Goal: Task Accomplishment & Management: Understand process/instructions

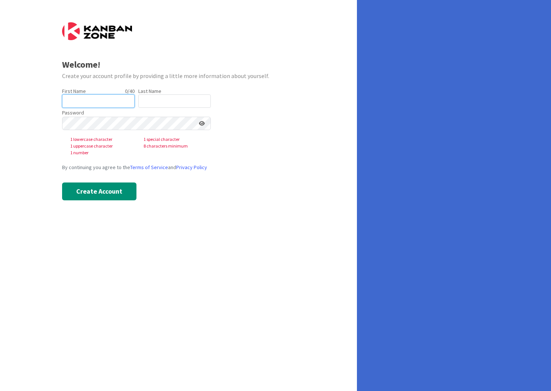
click at [91, 100] on input "text" at bounding box center [98, 100] width 73 height 13
type input "Silvie"
click at [166, 102] on input "text" at bounding box center [174, 100] width 73 height 13
type input "Bajerková"
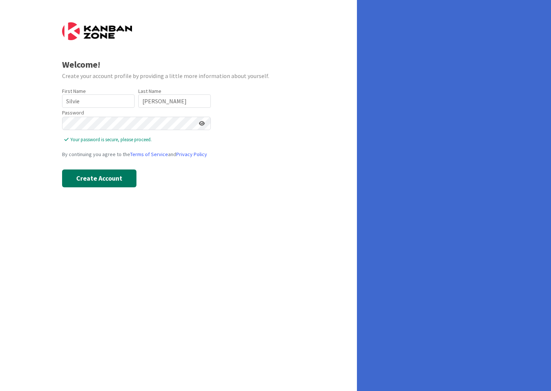
click at [108, 181] on button "Create Account" at bounding box center [99, 179] width 74 height 18
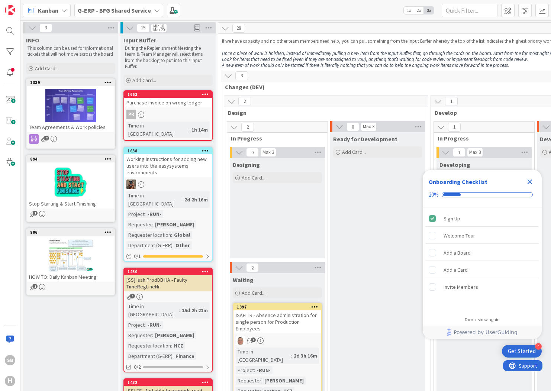
click at [64, 259] on div at bounding box center [71, 255] width 88 height 33
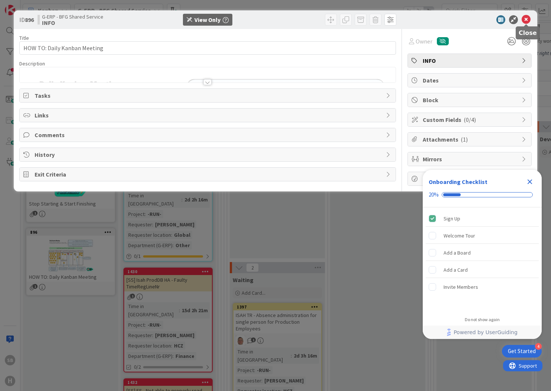
click at [524, 18] on icon at bounding box center [526, 19] width 9 height 9
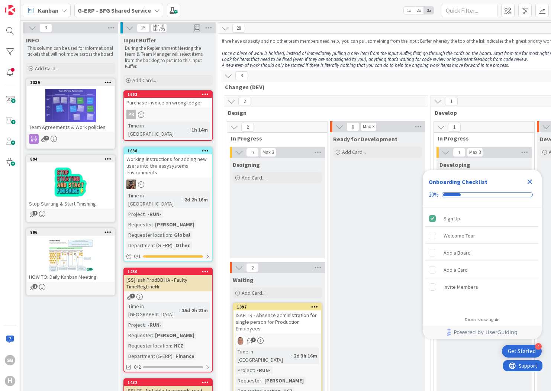
click at [63, 181] on div at bounding box center [71, 182] width 88 height 33
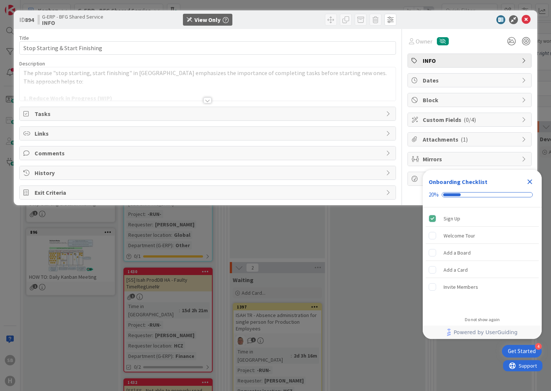
click at [209, 100] on div at bounding box center [207, 100] width 8 height 6
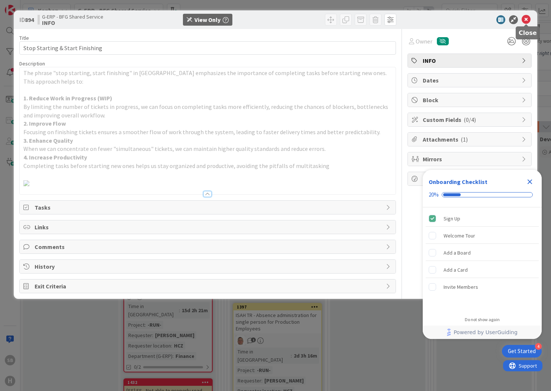
click at [527, 18] on icon at bounding box center [526, 19] width 9 height 9
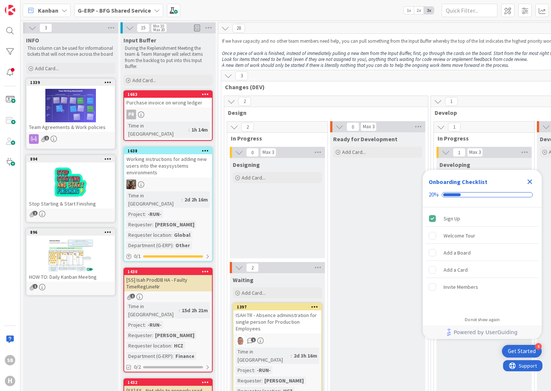
click at [70, 110] on div at bounding box center [71, 105] width 88 height 33
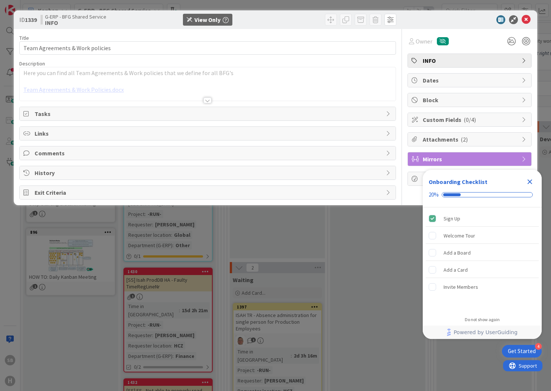
click at [207, 102] on div at bounding box center [207, 100] width 8 height 6
click at [207, 102] on div at bounding box center [207, 101] width 8 height 6
click at [526, 19] on icon at bounding box center [526, 19] width 9 height 9
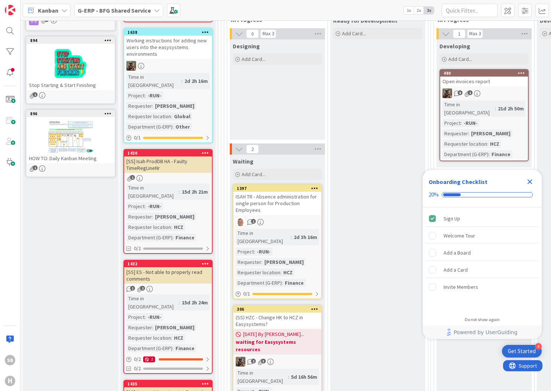
scroll to position [186, 0]
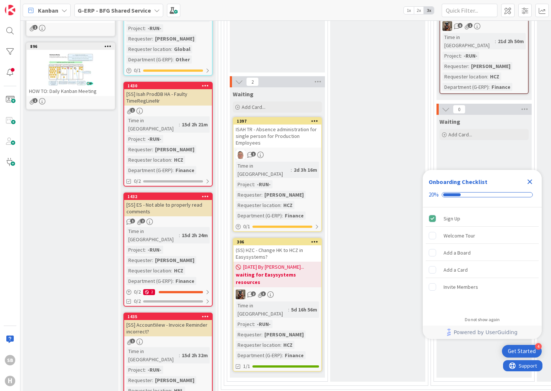
click at [192, 116] on div "Time in Column : 15d 2h 21m Project : -RUN- Requester : Michal Polasek Requeste…" at bounding box center [167, 145] width 83 height 58
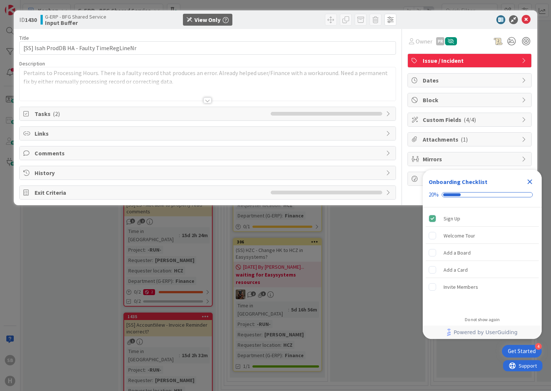
click at [388, 112] on icon at bounding box center [389, 114] width 6 height 6
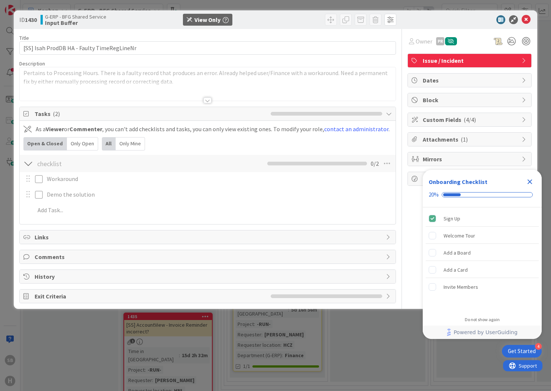
click at [387, 239] on icon at bounding box center [389, 237] width 6 height 6
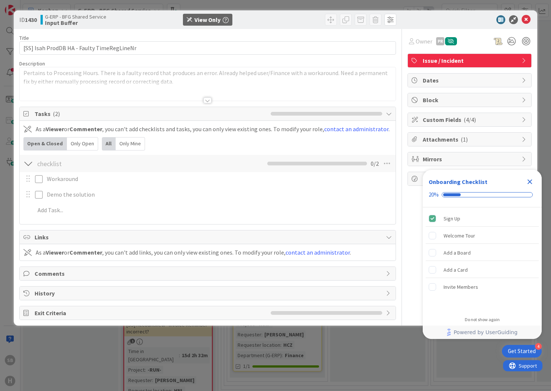
click at [387, 236] on icon at bounding box center [389, 237] width 6 height 6
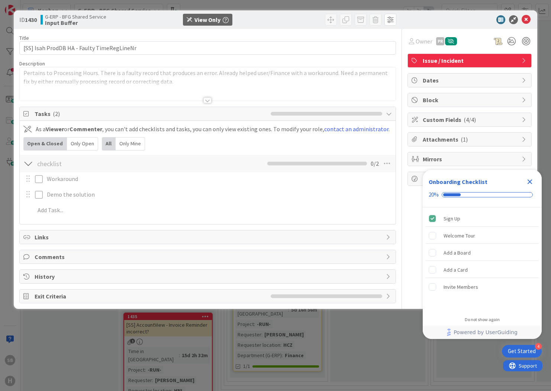
click at [389, 257] on icon at bounding box center [389, 257] width 6 height 6
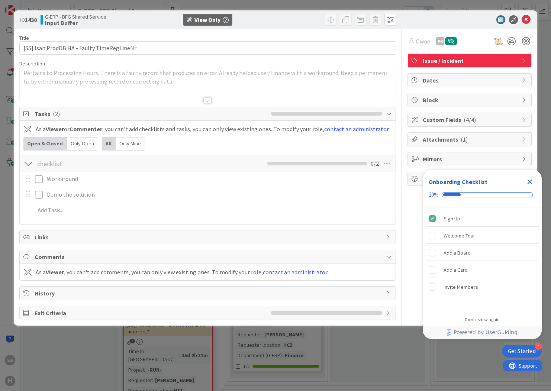
click at [389, 257] on icon at bounding box center [389, 257] width 6 height 6
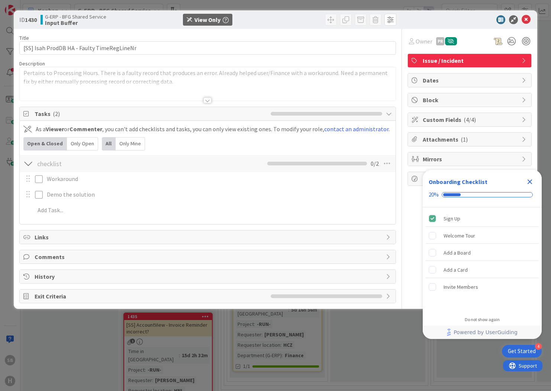
click at [388, 278] on icon at bounding box center [389, 277] width 6 height 6
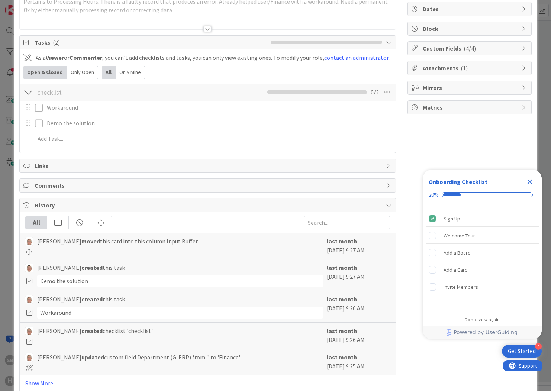
scroll to position [74, 0]
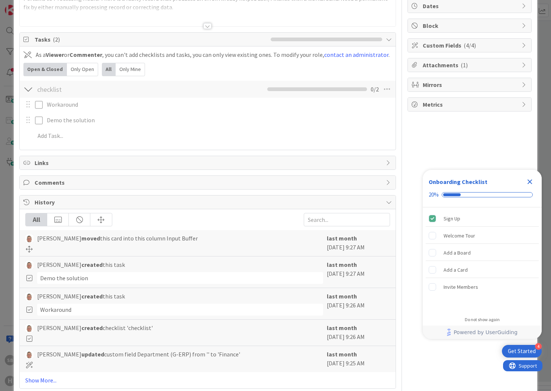
click at [386, 202] on icon at bounding box center [389, 202] width 6 height 6
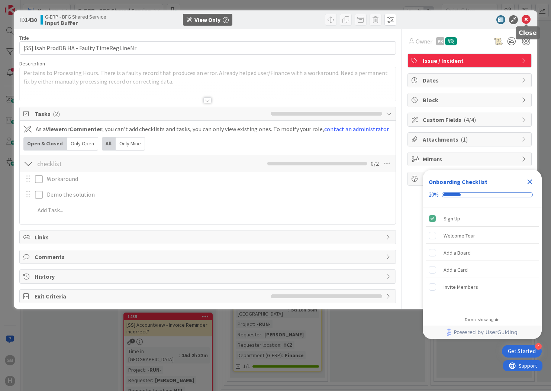
click at [525, 19] on icon at bounding box center [526, 19] width 9 height 9
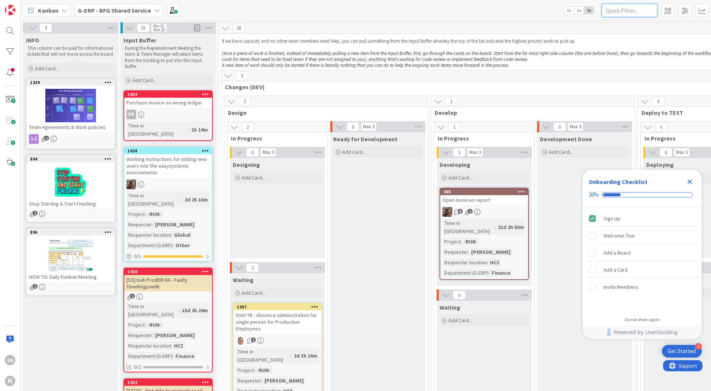
click at [551, 11] on input "text" at bounding box center [630, 10] width 56 height 13
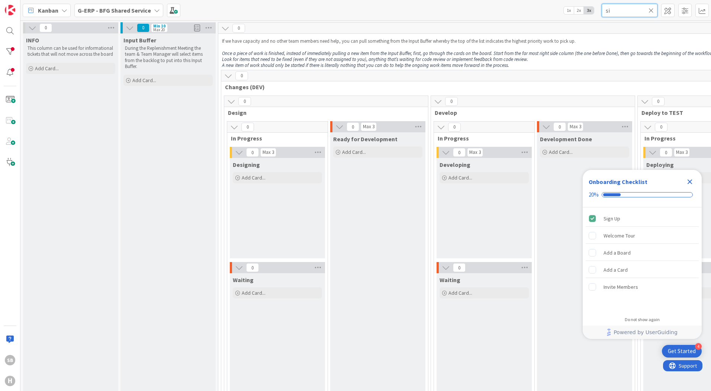
type input "s"
type input "b"
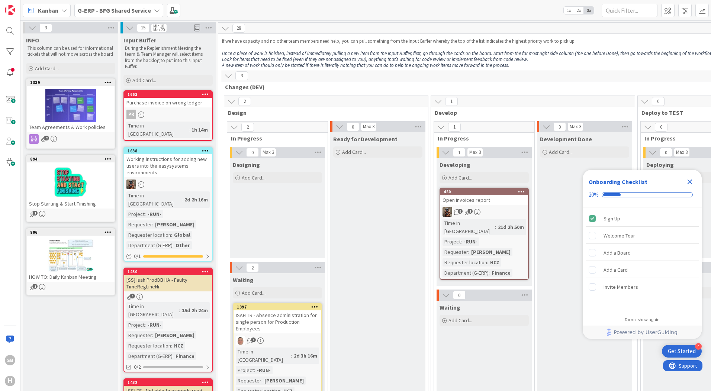
drag, startPoint x: 268, startPoint y: 76, endPoint x: 327, endPoint y: 79, distance: 58.9
click at [230, 74] on icon at bounding box center [228, 76] width 8 height 8
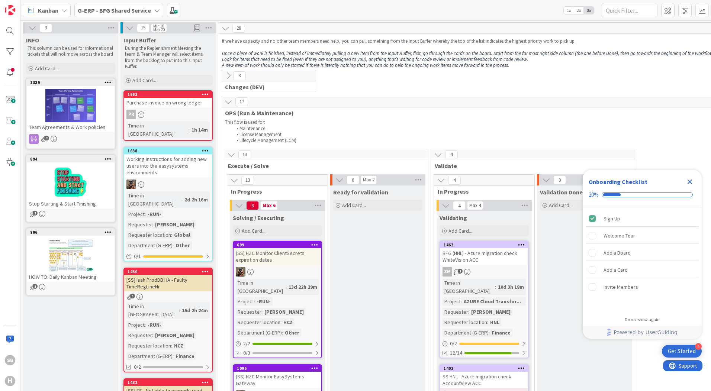
click at [228, 102] on icon at bounding box center [228, 102] width 8 height 8
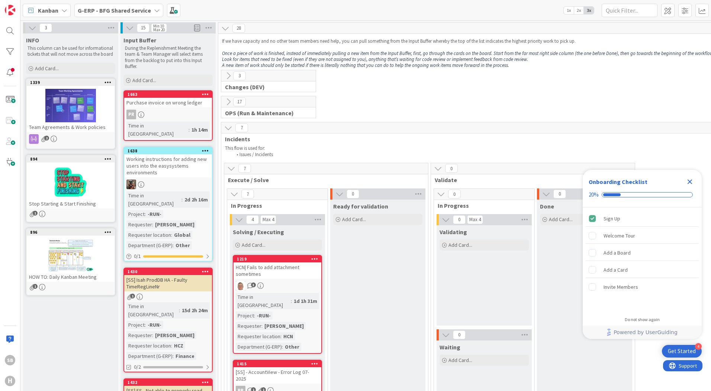
click at [227, 128] on icon at bounding box center [228, 128] width 8 height 8
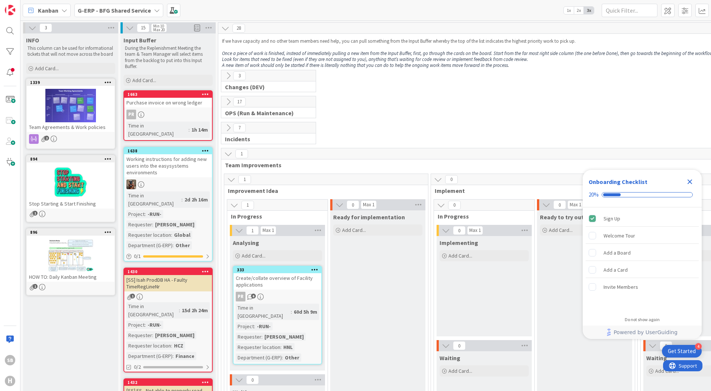
click at [229, 154] on icon at bounding box center [228, 154] width 8 height 8
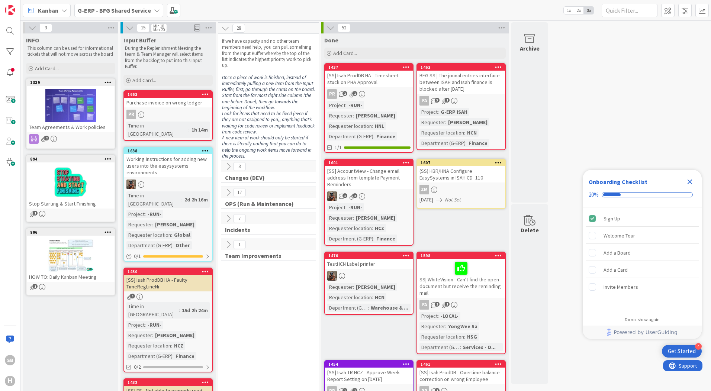
click at [226, 28] on icon at bounding box center [225, 28] width 8 height 8
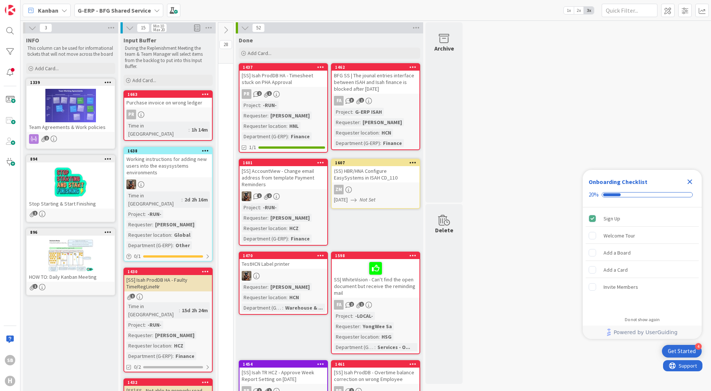
click at [244, 26] on icon at bounding box center [245, 28] width 8 height 8
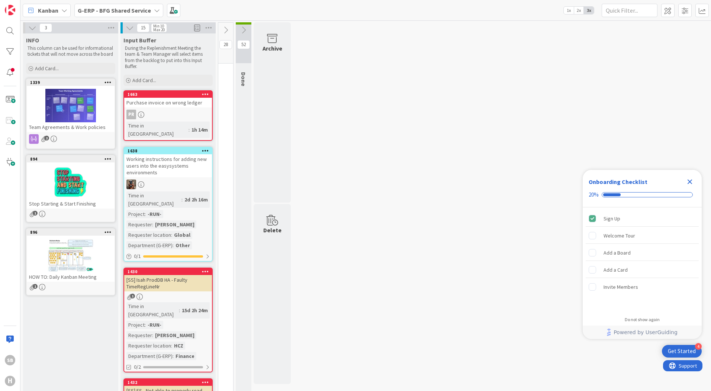
click at [245, 29] on icon at bounding box center [244, 30] width 8 height 8
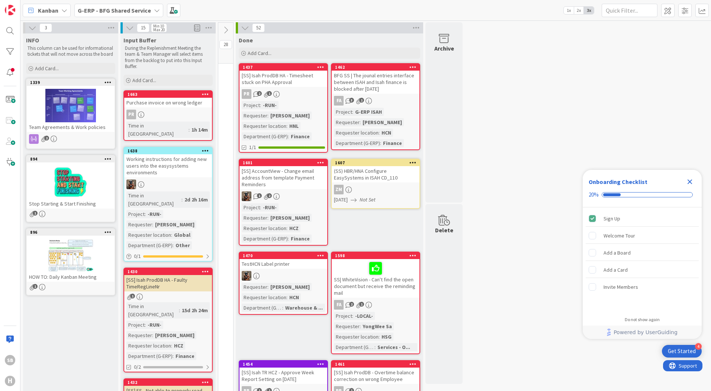
click at [227, 30] on icon at bounding box center [226, 30] width 8 height 8
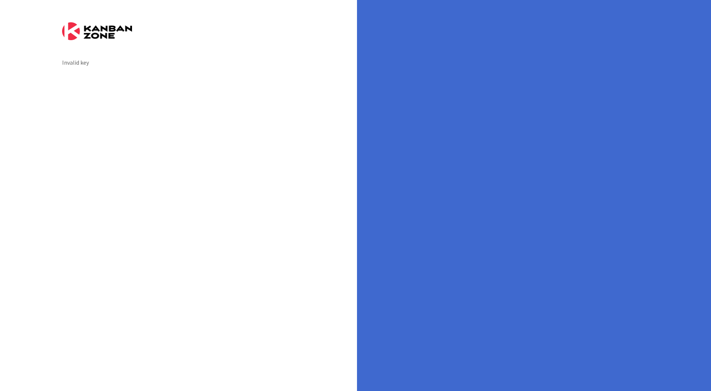
click at [92, 33] on img at bounding box center [97, 31] width 70 height 18
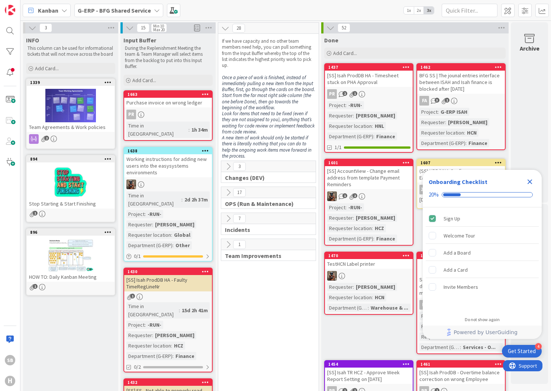
click at [154, 11] on icon at bounding box center [157, 10] width 6 height 6
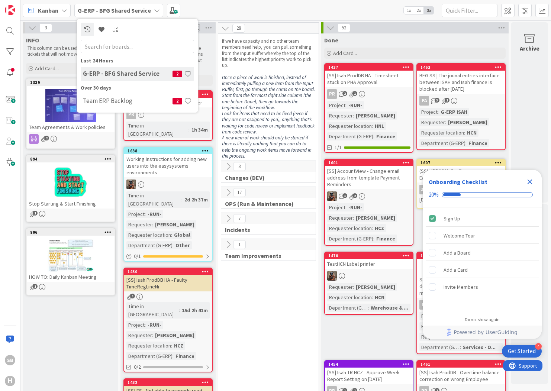
click at [203, 11] on div "Kanban G-ERP - BFG Shared Service Last 24 Hours G-ERP - BFG Shared Service 2 Ov…" at bounding box center [285, 10] width 531 height 20
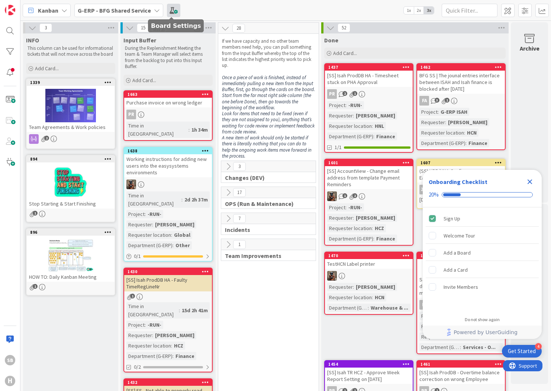
click at [171, 12] on span at bounding box center [173, 10] width 13 height 13
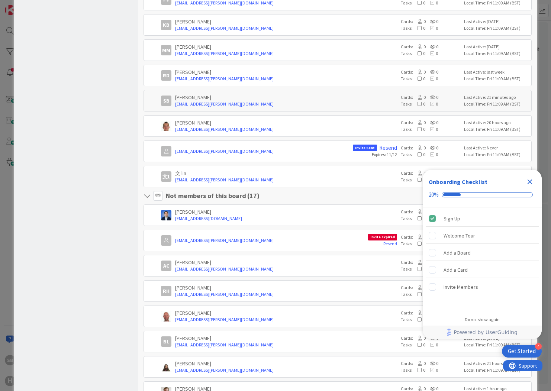
scroll to position [547, 0]
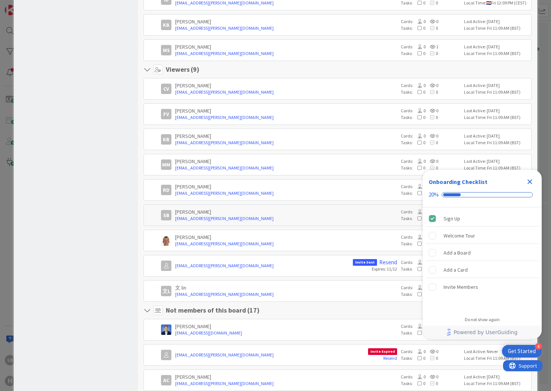
click at [147, 68] on icon at bounding box center [149, 69] width 10 height 7
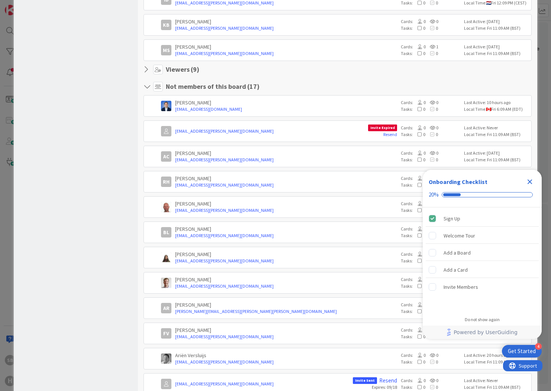
click at [147, 68] on icon at bounding box center [149, 69] width 10 height 7
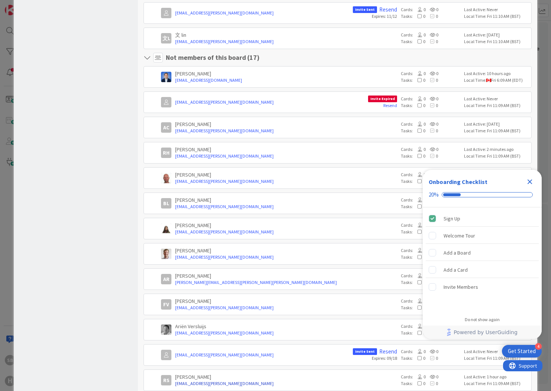
scroll to position [919, 0]
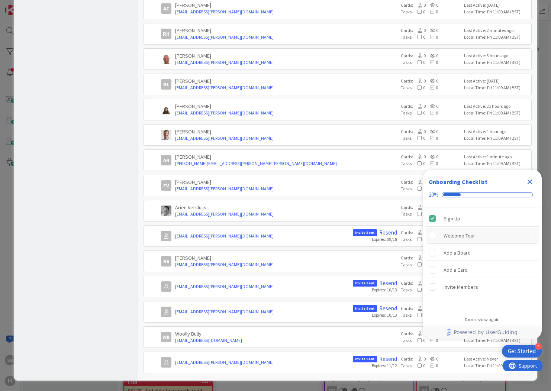
click at [452, 237] on div "Welcome Tour" at bounding box center [460, 235] width 32 height 9
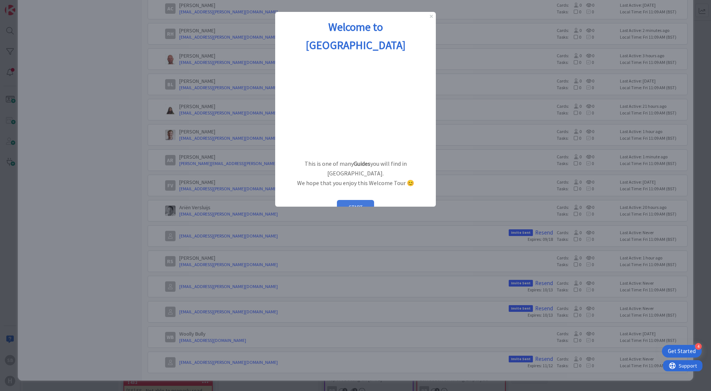
click at [355, 200] on button "START" at bounding box center [355, 207] width 37 height 14
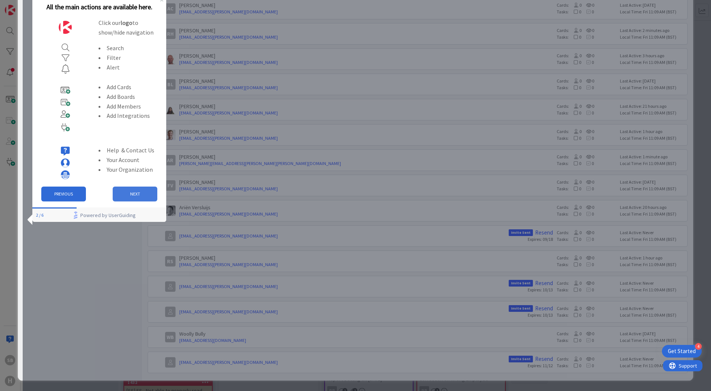
scroll to position [0, 0]
click at [65, 25] on img at bounding box center [65, 27] width 15 height 15
click at [127, 192] on button "NEXT" at bounding box center [135, 194] width 45 height 15
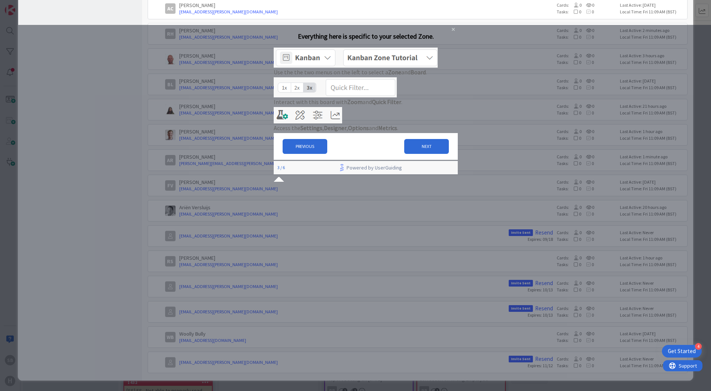
click at [336, 65] on img at bounding box center [356, 58] width 164 height 20
click at [314, 154] on button "PREVIOUS" at bounding box center [305, 146] width 45 height 15
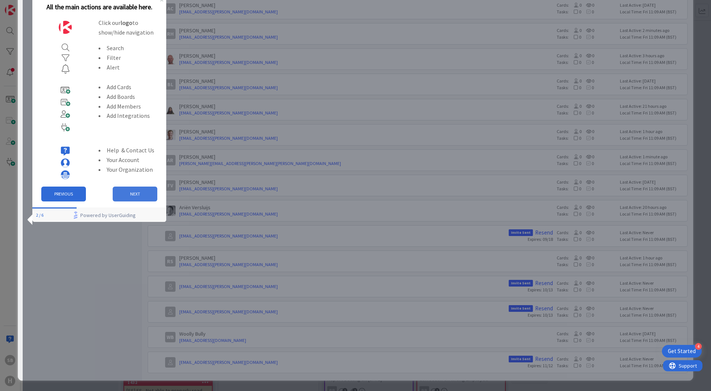
click at [122, 195] on button "NEXT" at bounding box center [135, 194] width 45 height 15
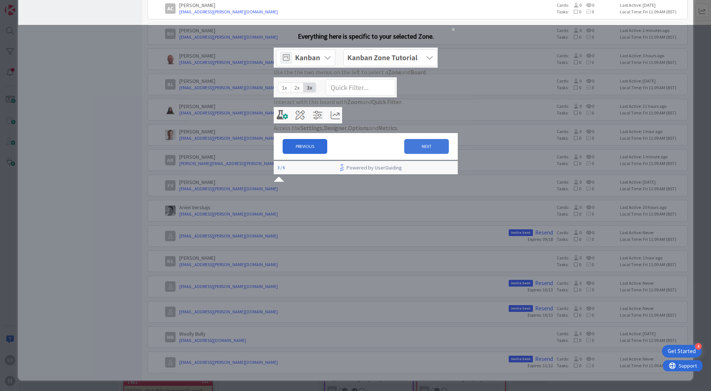
click at [411, 154] on button "NEXT" at bounding box center [426, 146] width 45 height 15
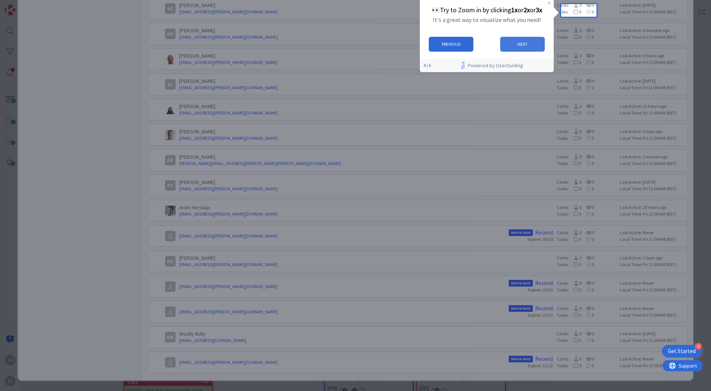
click at [514, 46] on button "NEXT" at bounding box center [522, 44] width 45 height 15
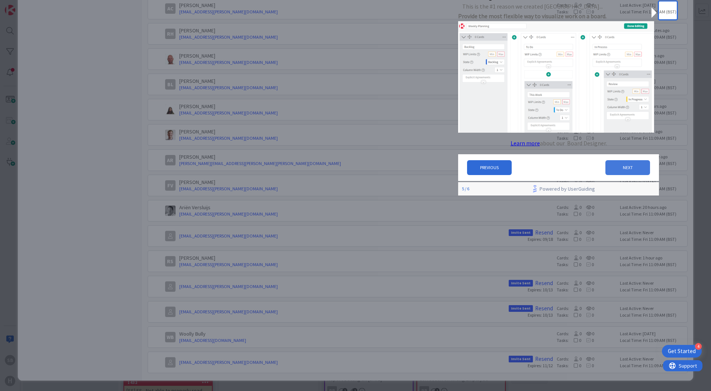
click at [551, 172] on button "NEXT" at bounding box center [628, 167] width 45 height 15
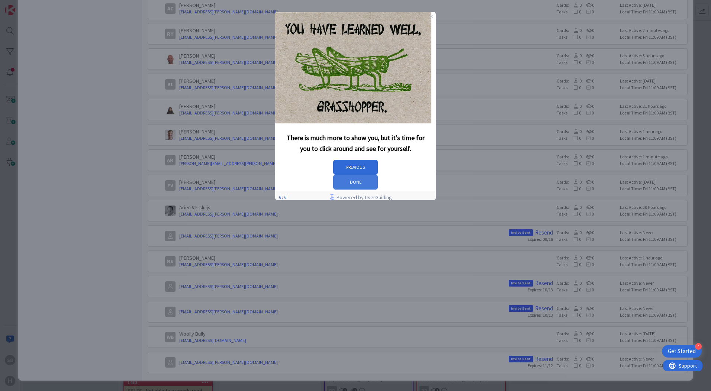
click at [378, 175] on button "DONE" at bounding box center [355, 182] width 45 height 15
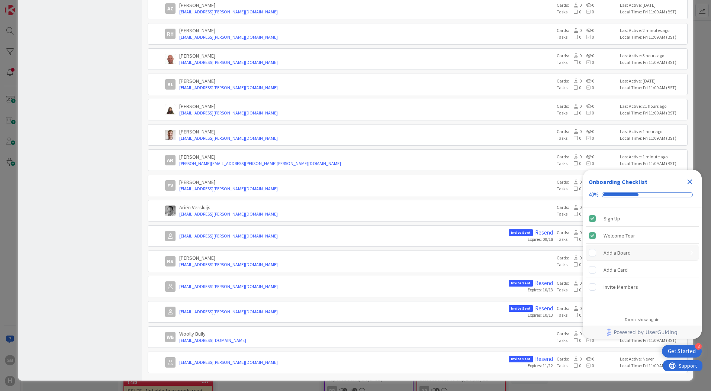
click at [551, 251] on div "Add a Board" at bounding box center [617, 253] width 27 height 9
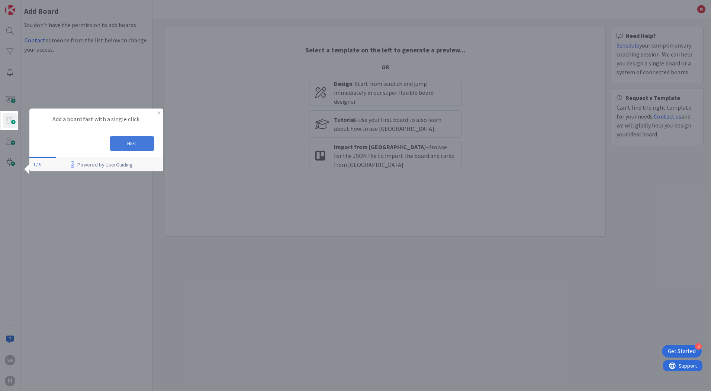
click at [129, 141] on button "NEXT" at bounding box center [132, 143] width 45 height 15
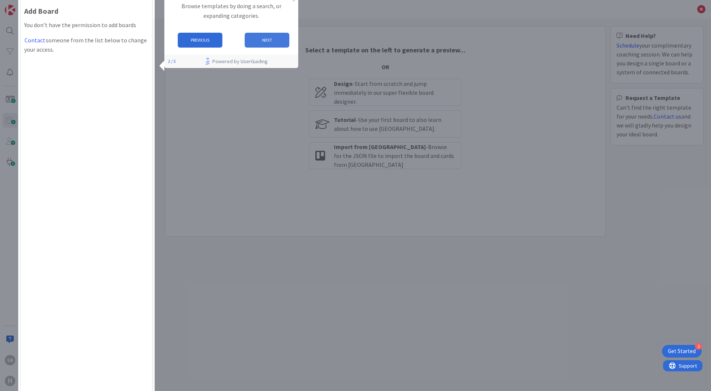
click at [257, 42] on button "NEXT" at bounding box center [267, 40] width 45 height 15
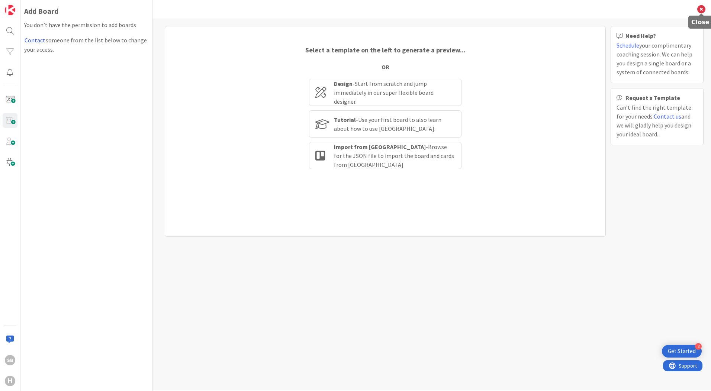
click at [703, 10] on icon at bounding box center [702, 9] width 8 height 8
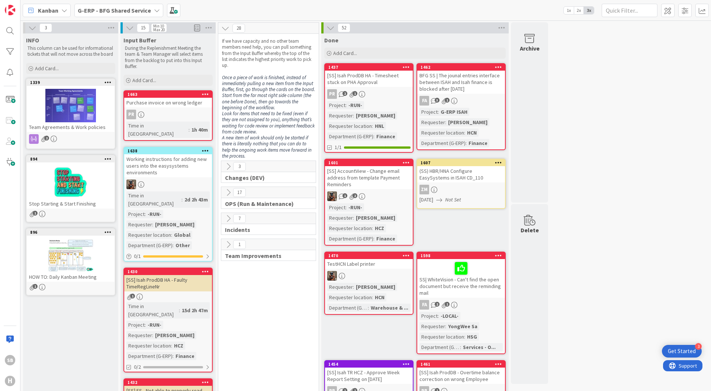
click at [673, 353] on div "Get Started" at bounding box center [682, 351] width 28 height 7
click at [623, 269] on div "Add a Card" at bounding box center [616, 270] width 24 height 9
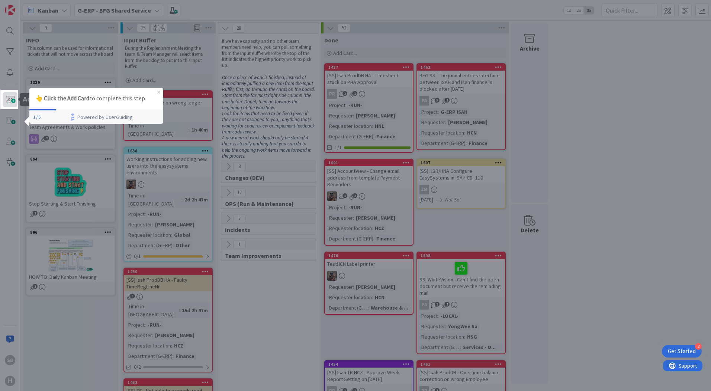
click at [8, 102] on span at bounding box center [10, 99] width 15 height 15
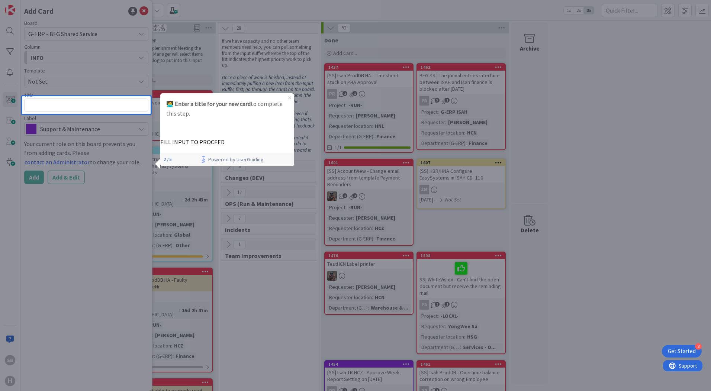
click at [289, 97] on icon "Close Preview" at bounding box center [289, 97] width 3 height 3
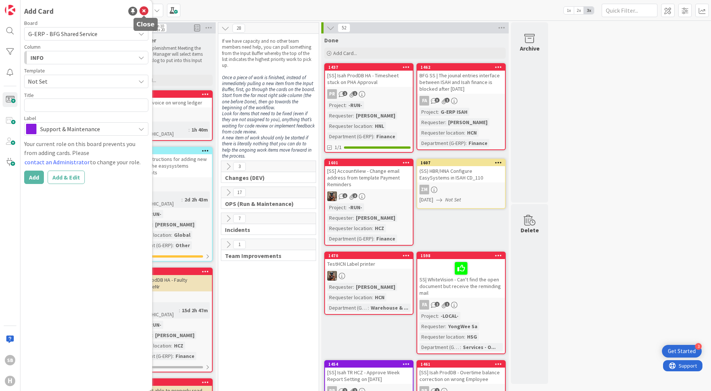
click at [144, 9] on icon at bounding box center [144, 11] width 9 height 9
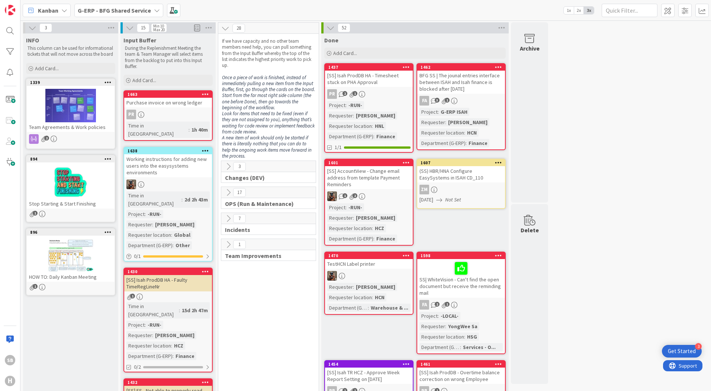
click at [680, 350] on div "Get Started" at bounding box center [682, 351] width 28 height 7
click at [624, 286] on div "Invite Members" at bounding box center [621, 287] width 35 height 9
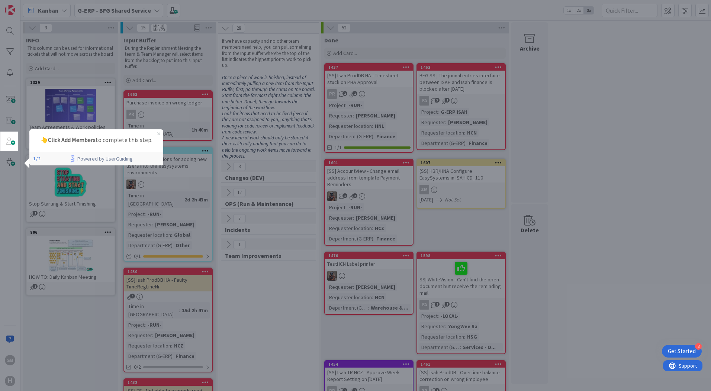
click at [157, 134] on icon "Close Preview" at bounding box center [158, 133] width 3 height 3
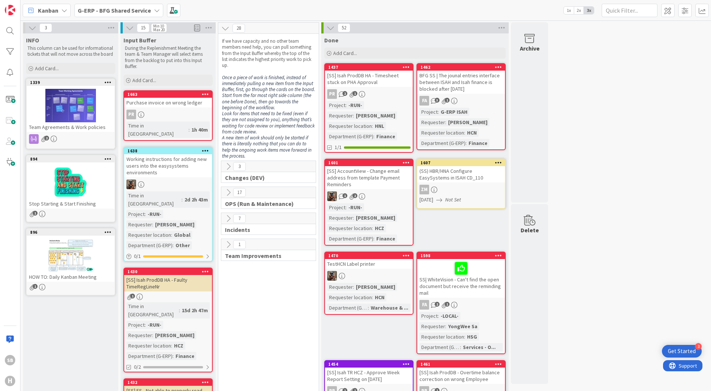
click at [228, 168] on icon at bounding box center [228, 167] width 8 height 8
